Goal: Information Seeking & Learning: Learn about a topic

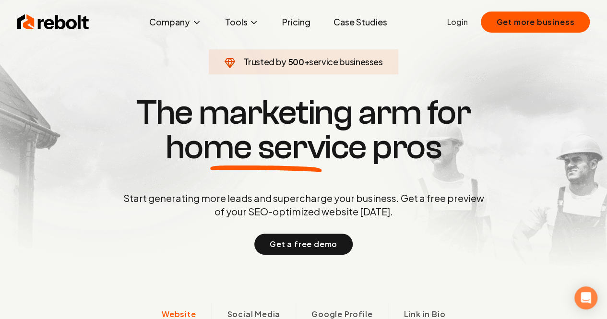
click at [283, 26] on link "Pricing" at bounding box center [296, 21] width 44 height 19
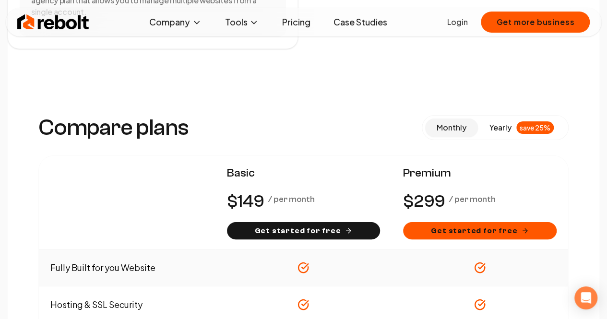
scroll to position [623, 0]
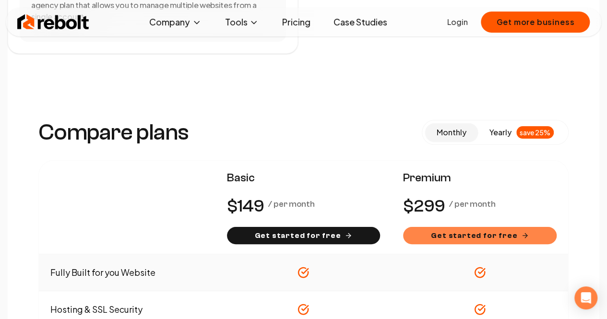
click at [432, 227] on button "Get started for free" at bounding box center [479, 235] width 153 height 17
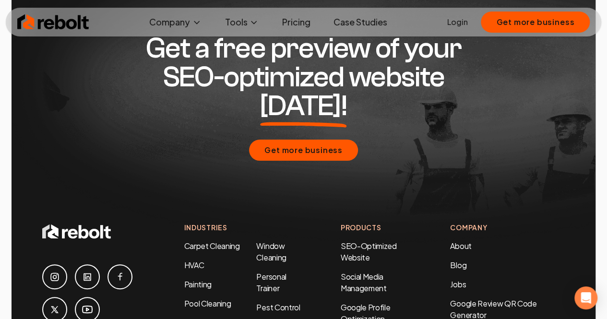
scroll to position [4364, 0]
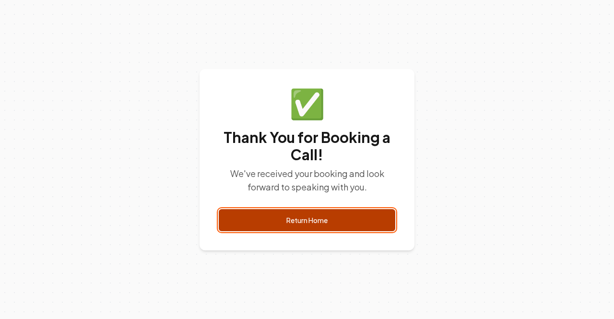
click at [300, 217] on link "Return Home" at bounding box center [307, 220] width 176 height 22
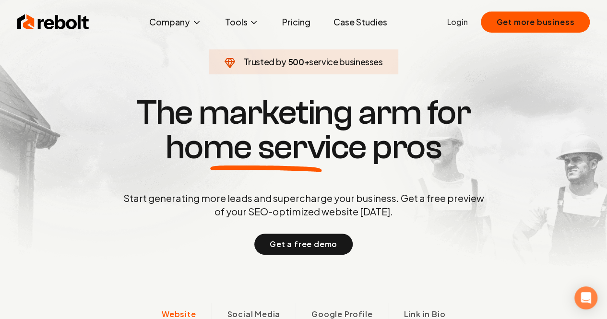
click at [282, 62] on span "Trusted by" at bounding box center [264, 61] width 43 height 11
click at [343, 28] on link "Case Studies" at bounding box center [359, 21] width 69 height 19
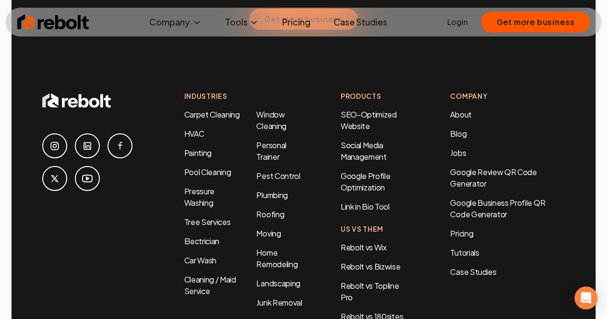
scroll to position [1678, 0]
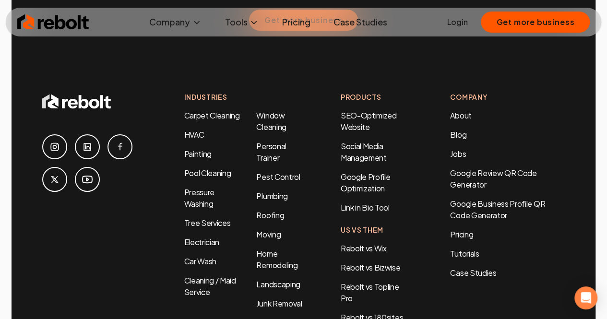
click at [58, 174] on icon at bounding box center [55, 180] width 12 height 12
